Goal: Navigation & Orientation: Find specific page/section

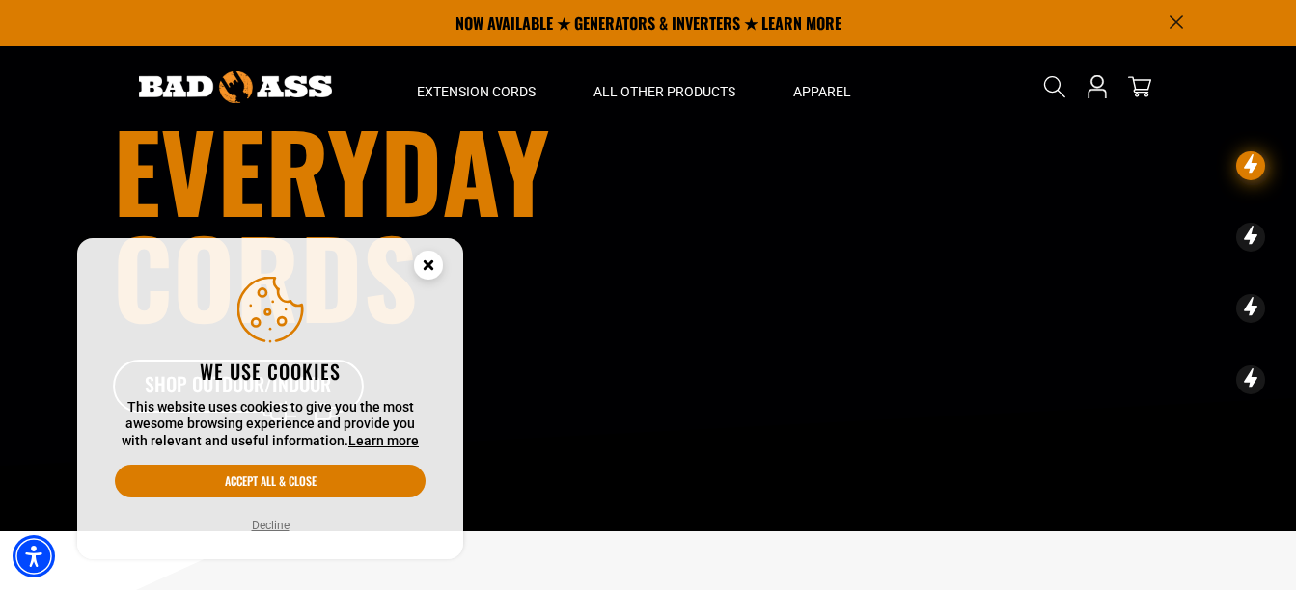
click at [425, 264] on circle "Close this option" at bounding box center [428, 265] width 29 height 29
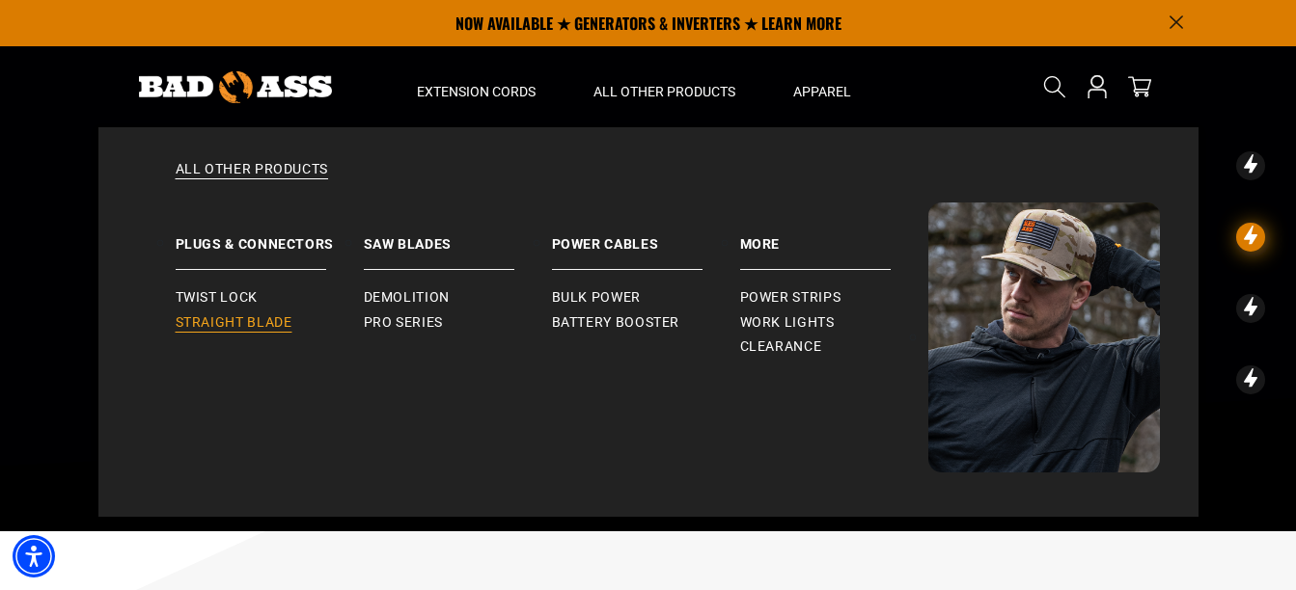
click at [268, 318] on span "Straight Blade" at bounding box center [234, 323] width 117 height 17
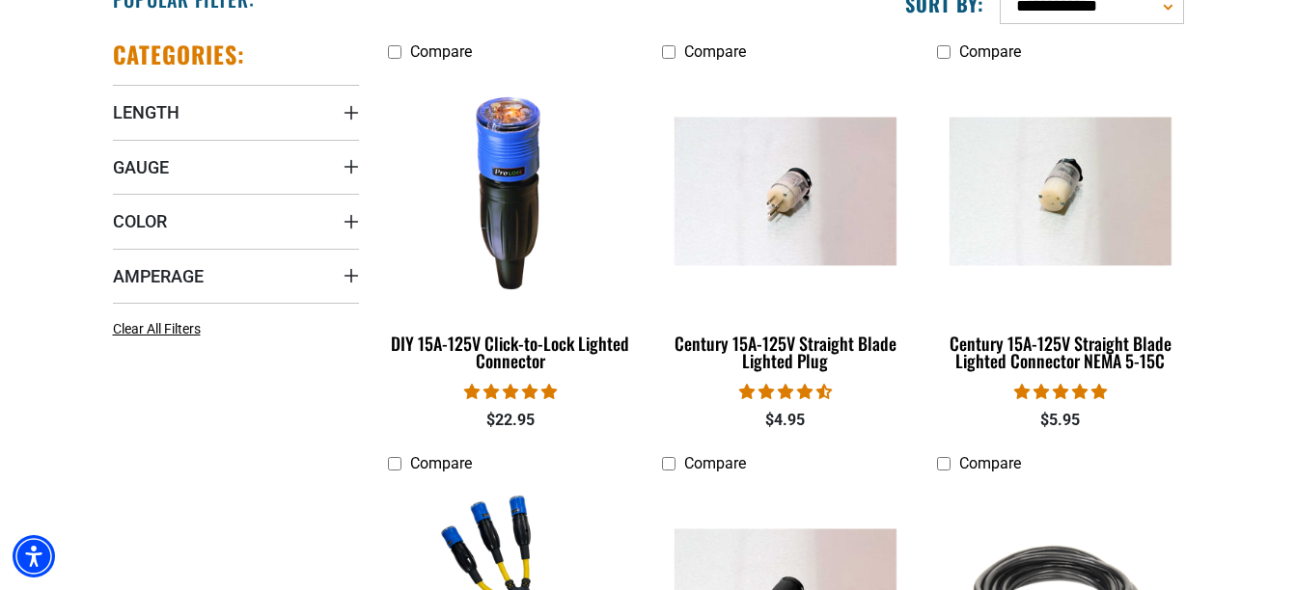
scroll to position [1032, 0]
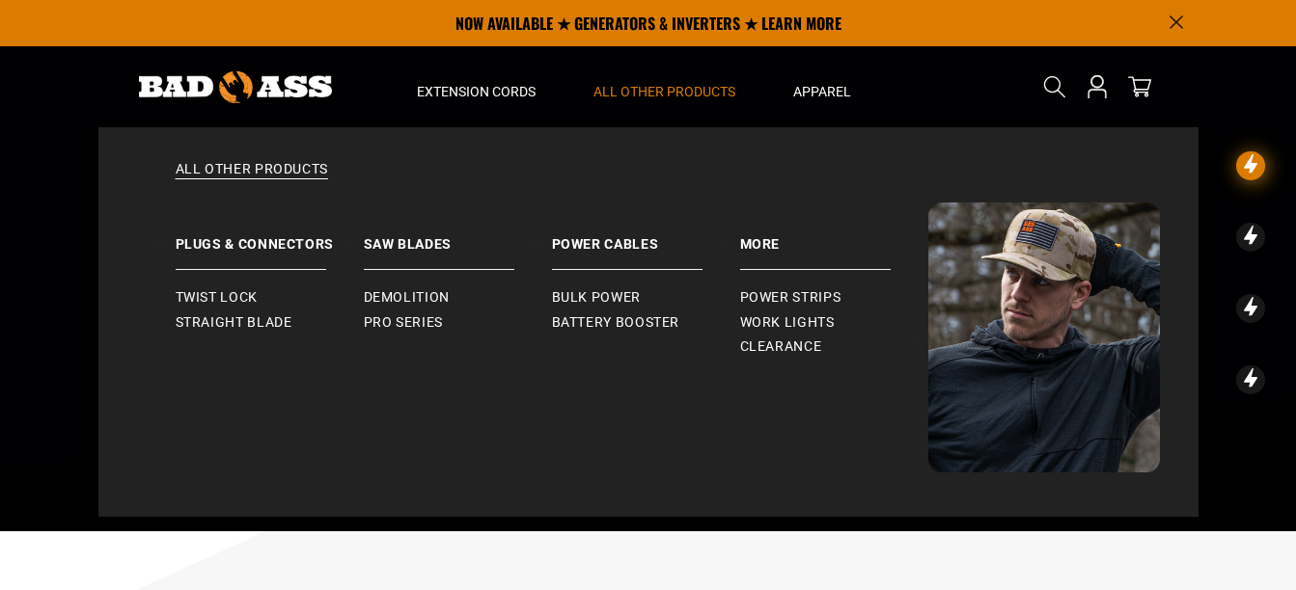
click at [630, 93] on span "All Other Products" at bounding box center [664, 91] width 142 height 17
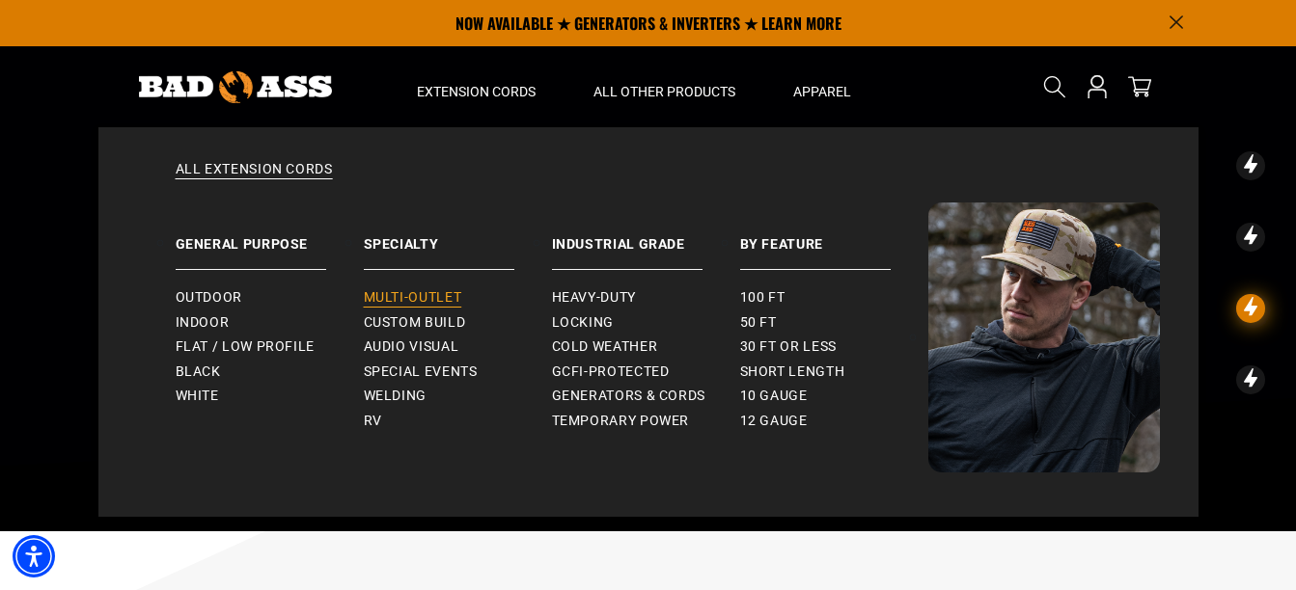
click at [442, 298] on span "Multi-Outlet" at bounding box center [413, 297] width 98 height 17
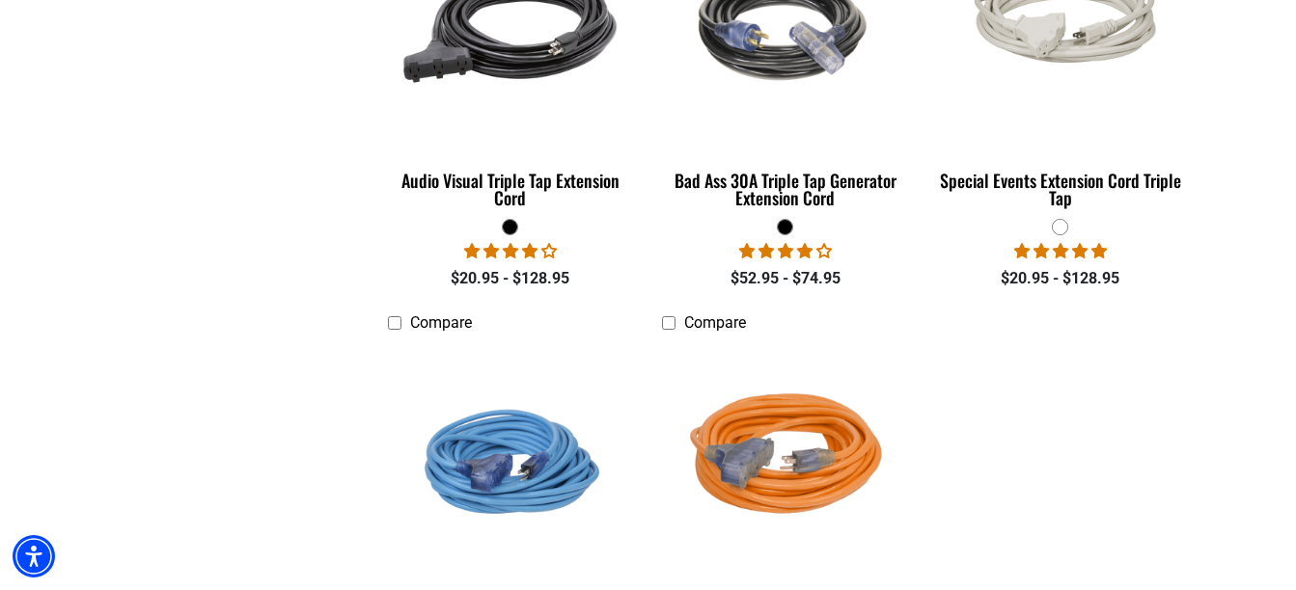
scroll to position [2065, 0]
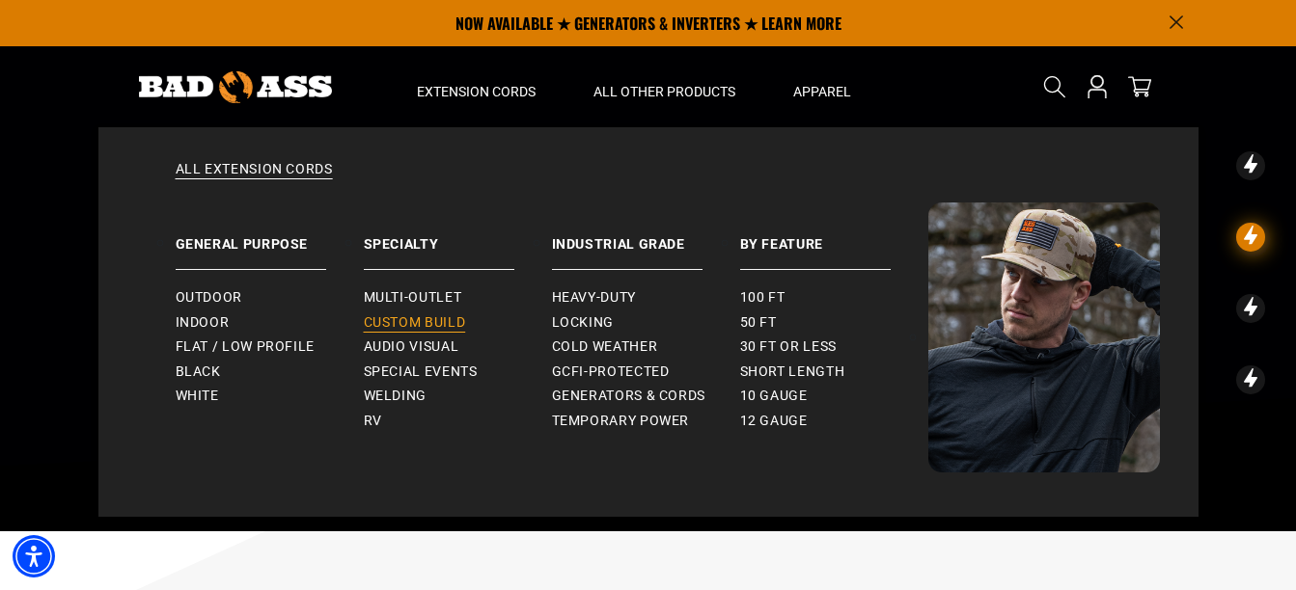
click at [439, 318] on span "Custom Build" at bounding box center [415, 323] width 102 height 17
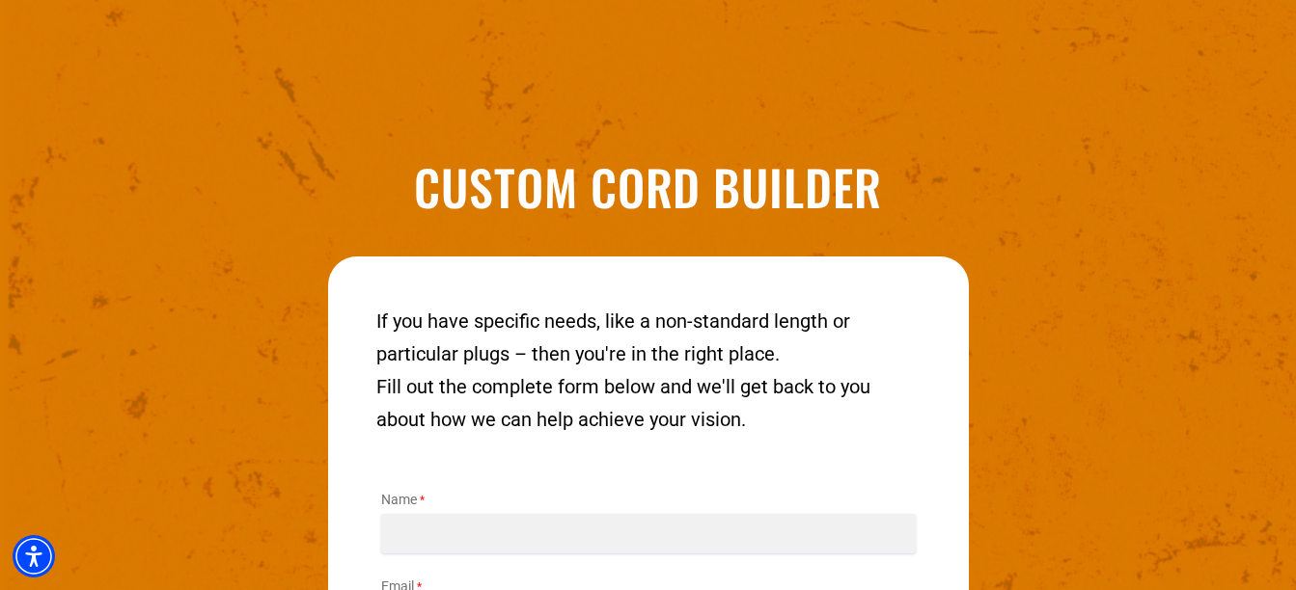
scroll to position [2746, 0]
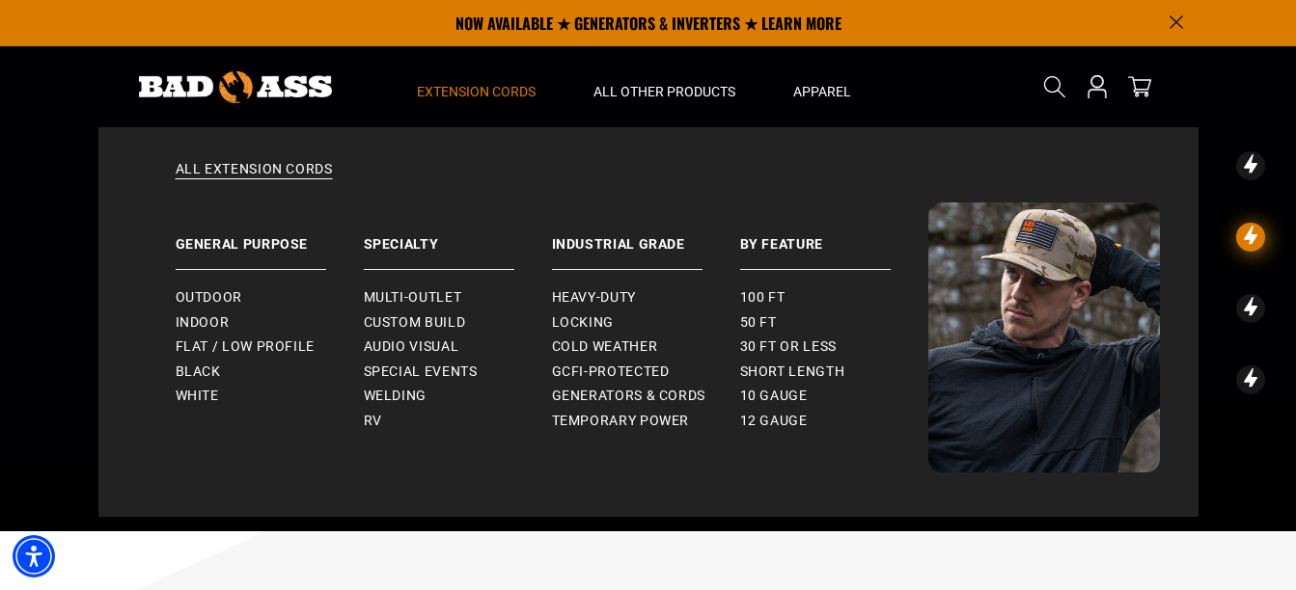
click at [497, 96] on span "Extension Cords" at bounding box center [476, 91] width 119 height 17
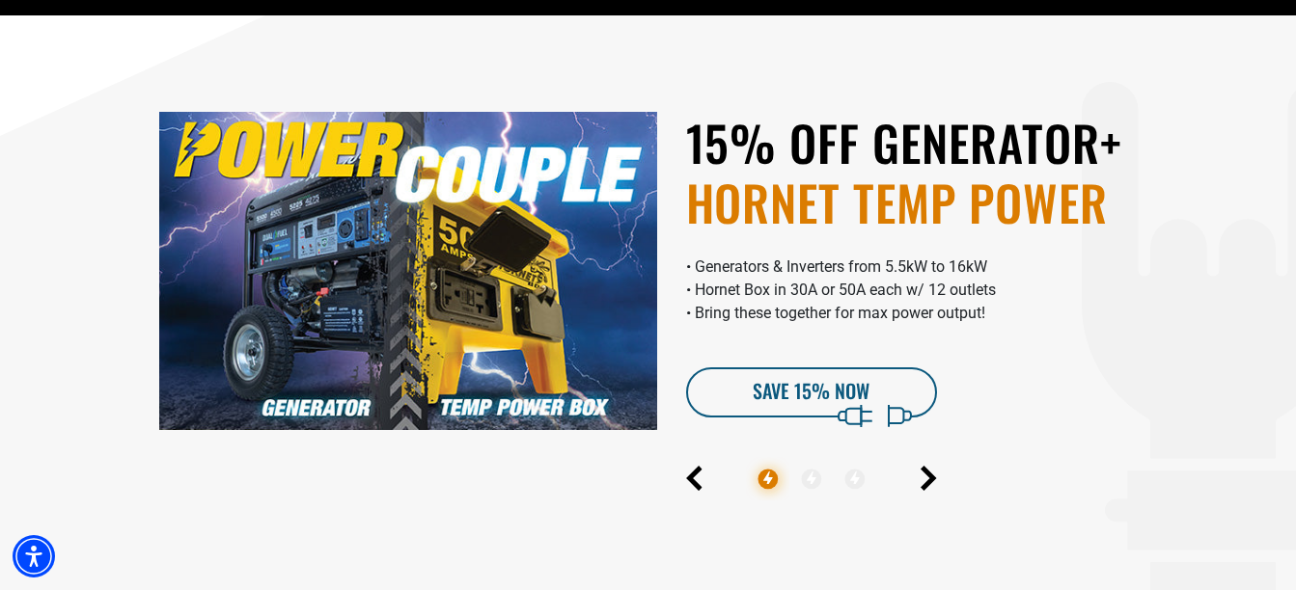
scroll to position [1032, 0]
